Goal: Go to known website: Go to known website

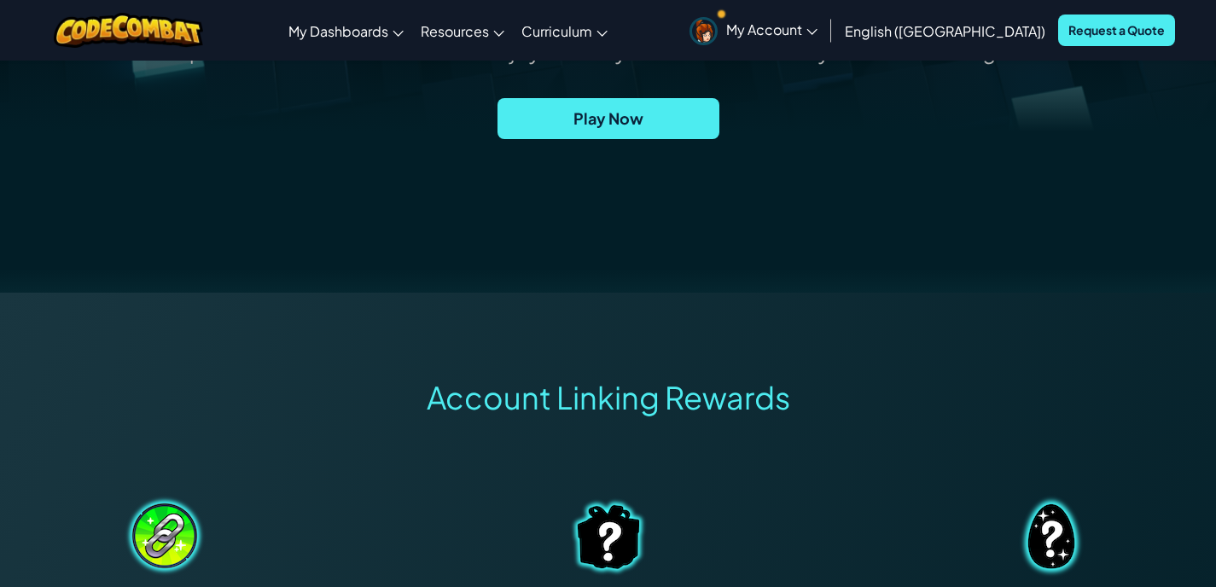
scroll to position [361, 0]
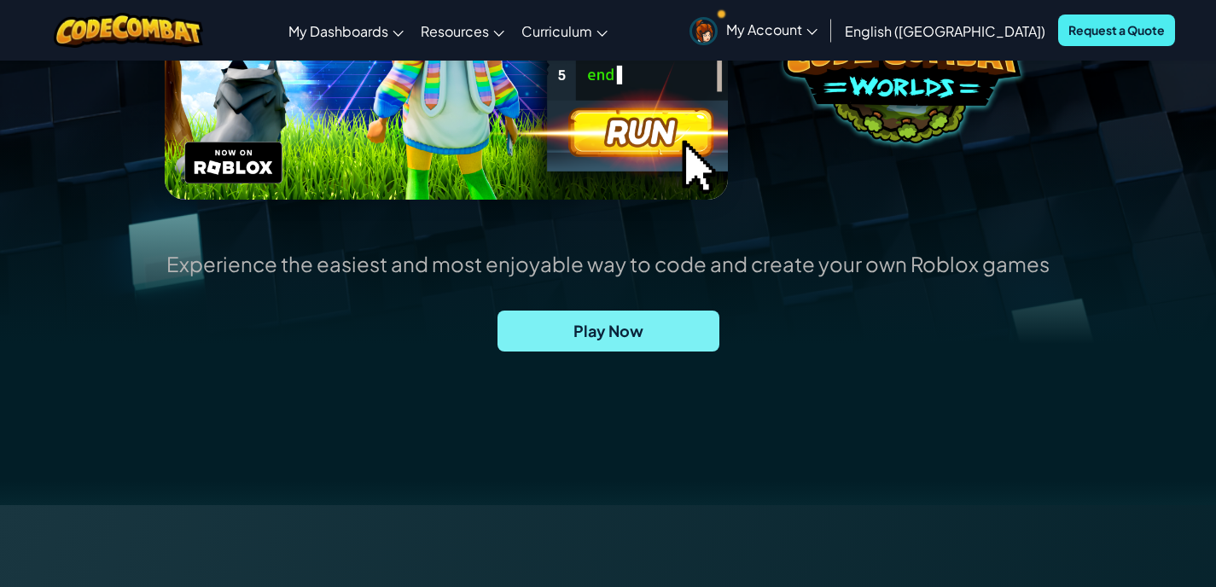
click at [700, 323] on span "Play Now" at bounding box center [608, 331] width 222 height 41
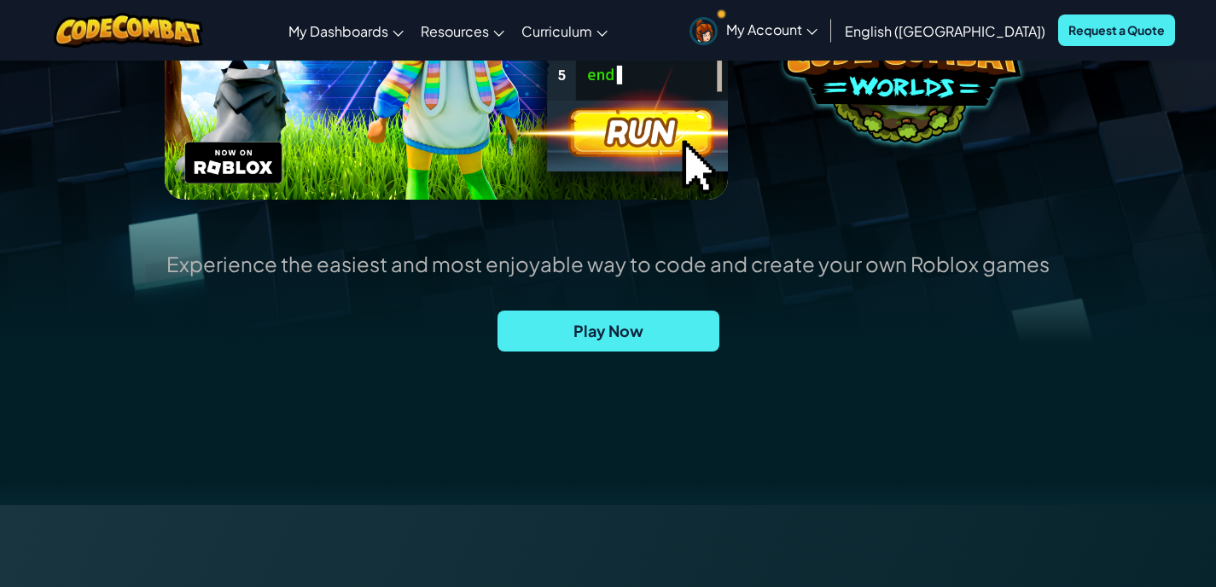
click at [817, 30] on span "My Account" at bounding box center [771, 29] width 91 height 18
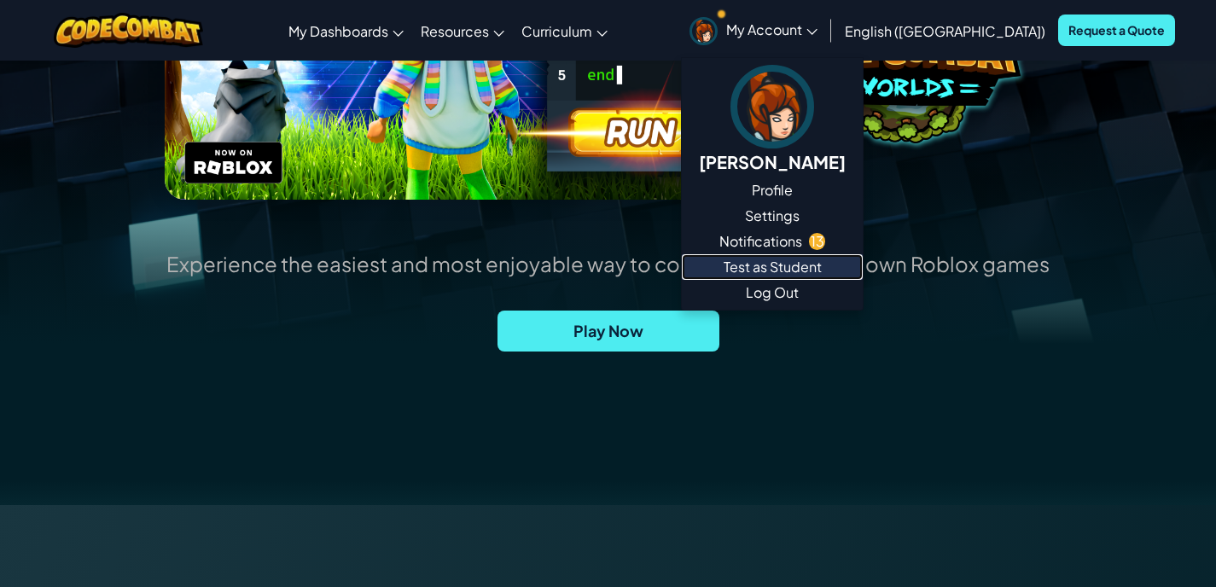
click at [863, 268] on link "Test as Student" at bounding box center [772, 267] width 181 height 26
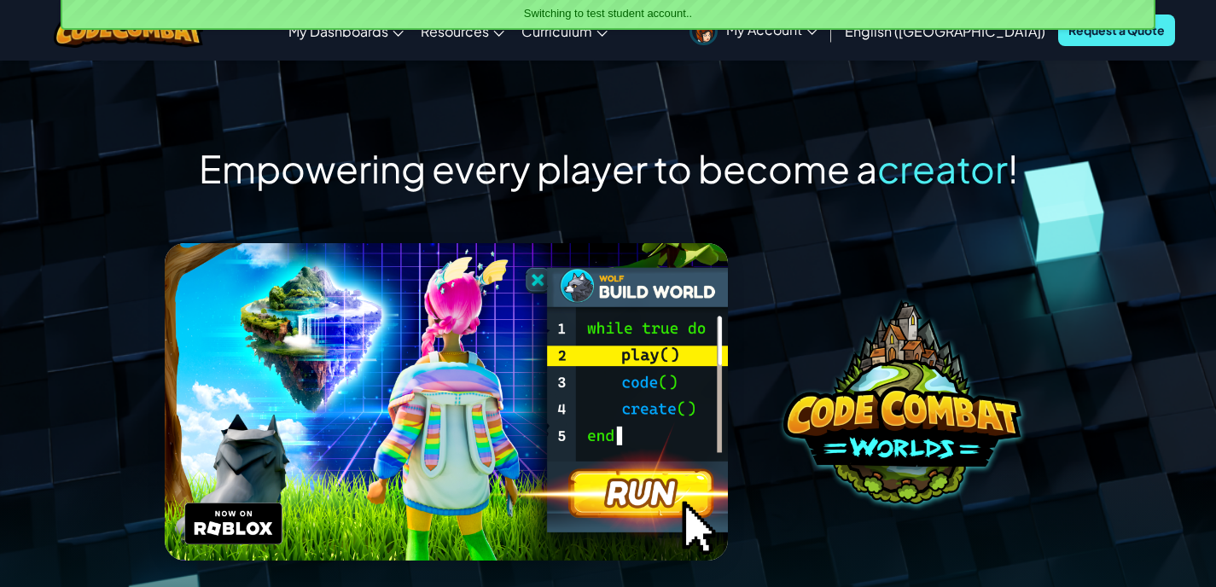
scroll to position [112, 0]
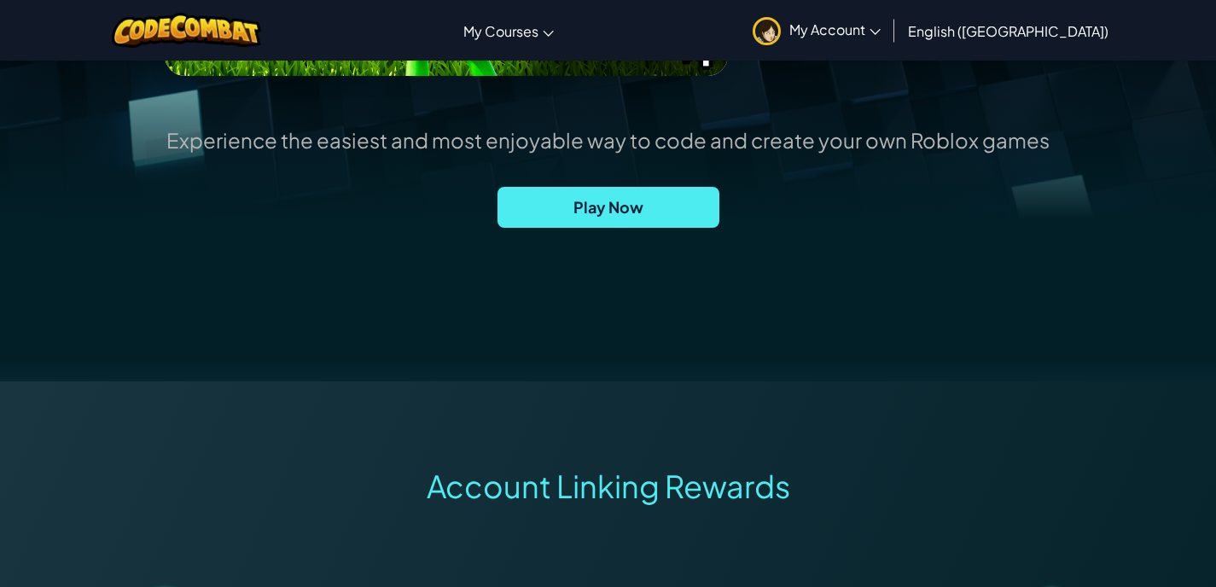
scroll to position [537, 0]
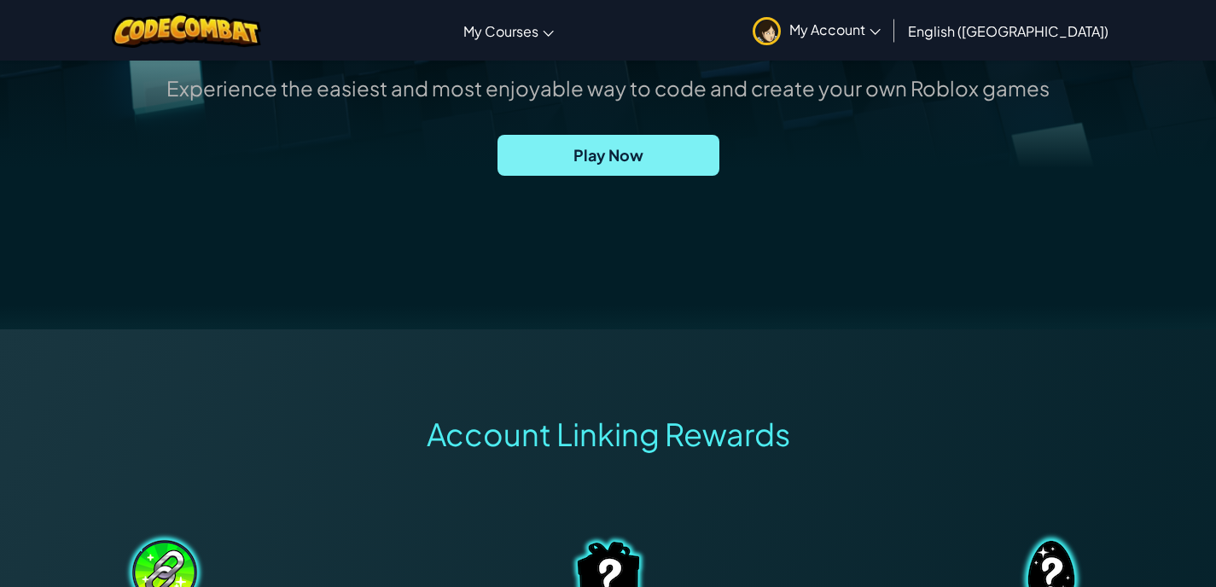
click at [632, 144] on span "Play Now" at bounding box center [608, 155] width 222 height 41
